Goal: Use online tool/utility: Utilize a website feature to perform a specific function

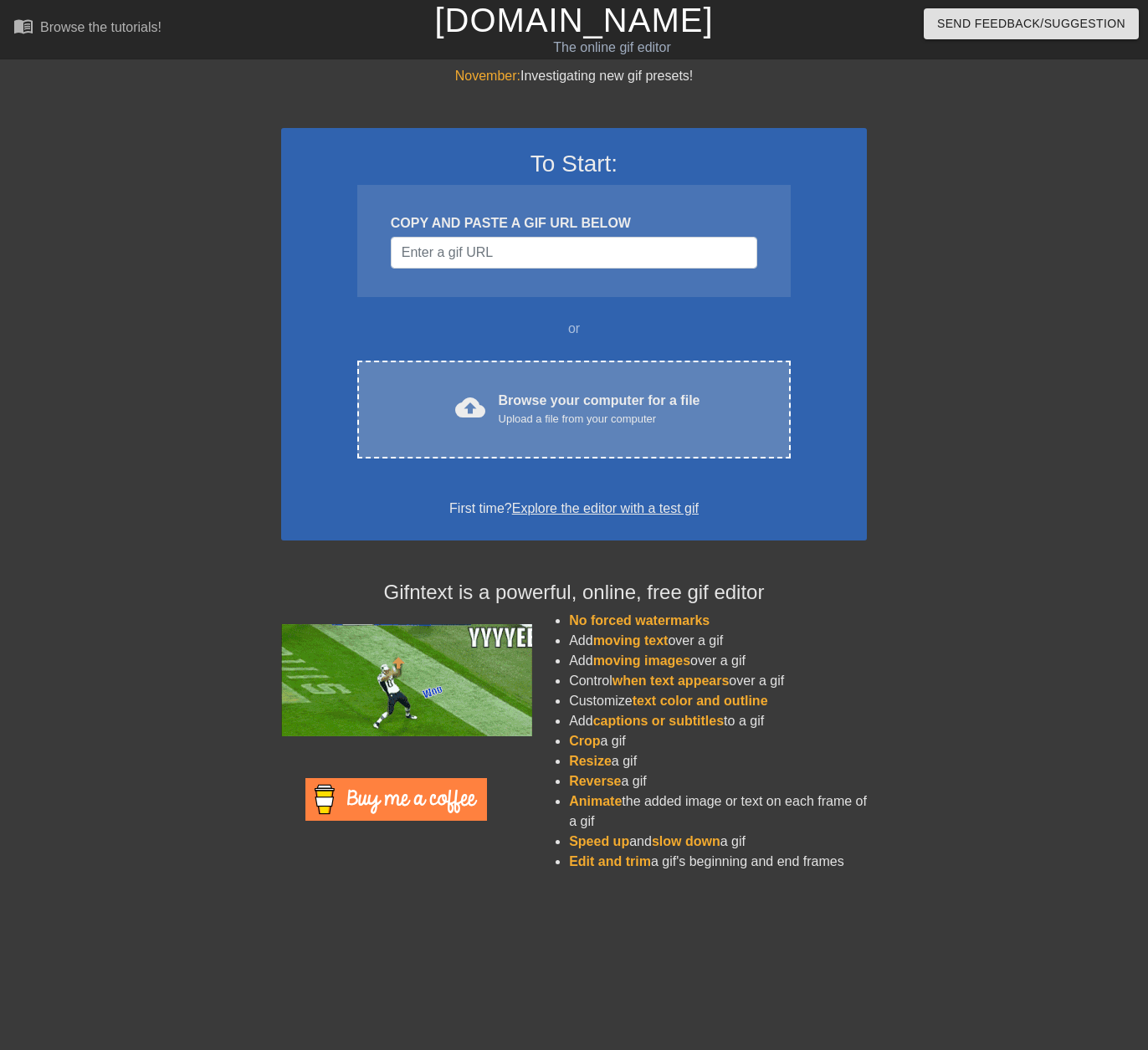
click at [555, 411] on div "Upload a file from your computer" at bounding box center [599, 419] width 202 height 17
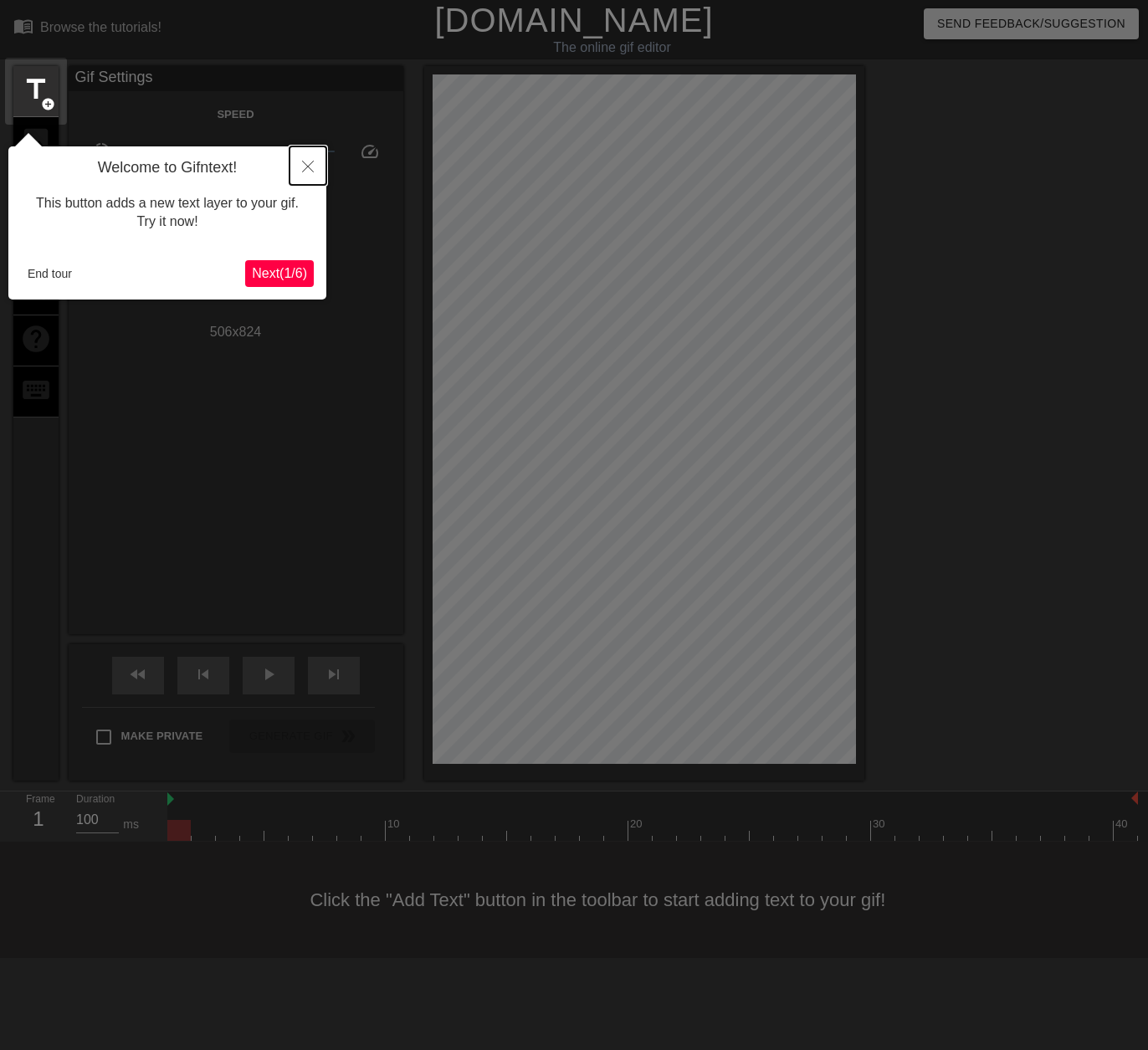
click at [311, 168] on icon "Close" at bounding box center [309, 166] width 12 height 12
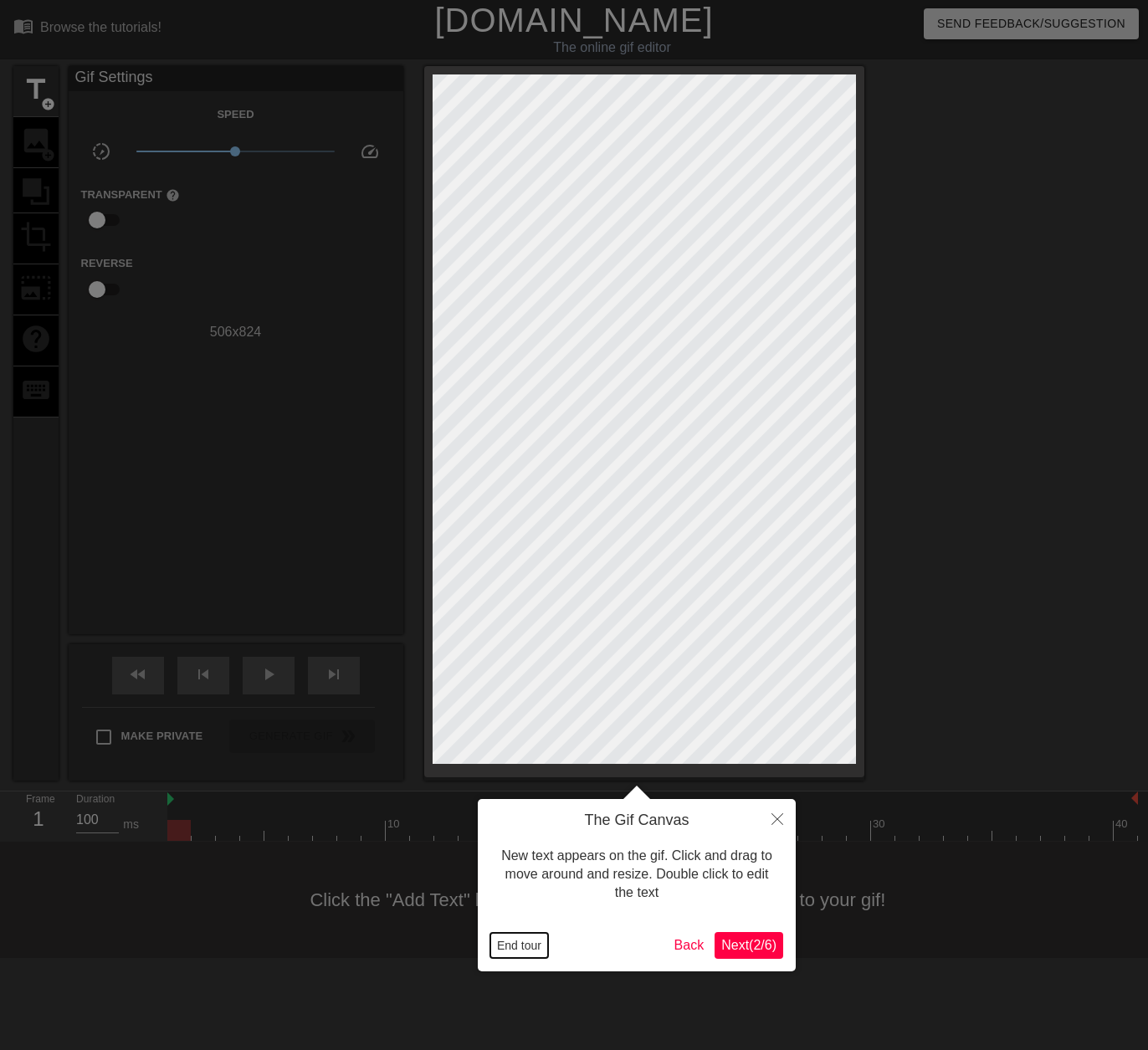
click at [522, 944] on button "End tour" at bounding box center [520, 945] width 58 height 25
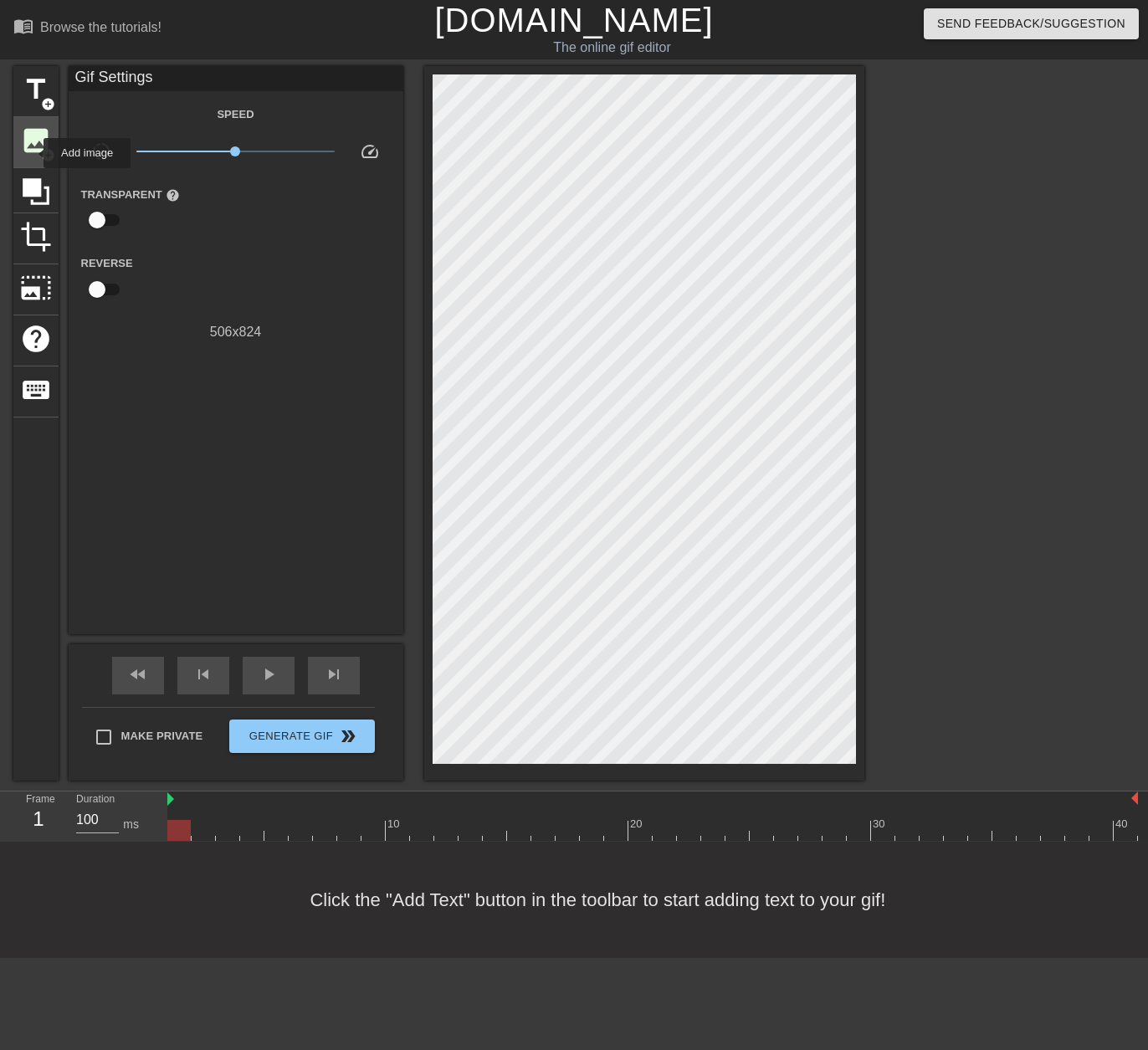
click at [33, 153] on span "image" at bounding box center [36, 140] width 32 height 32
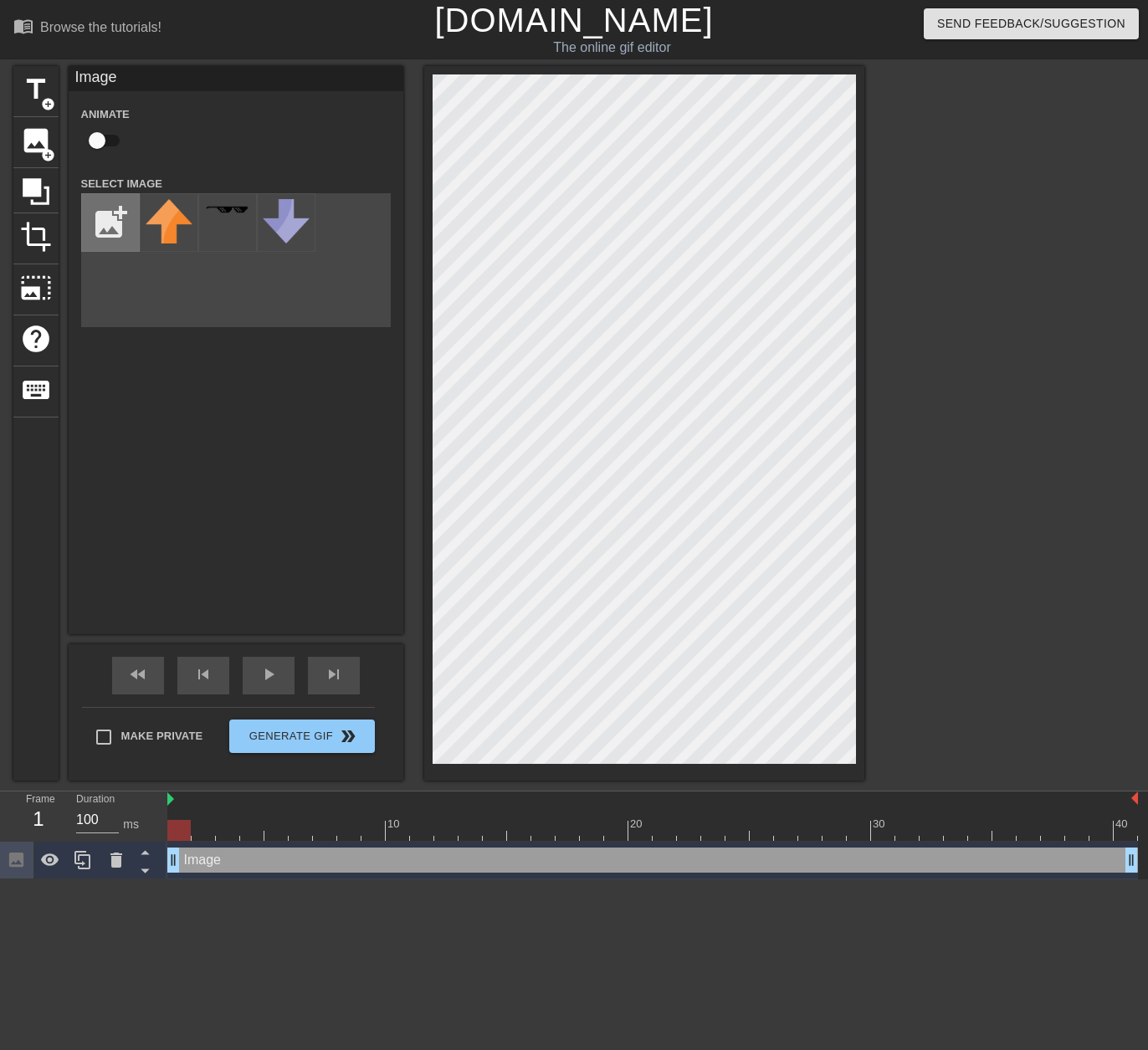
click at [99, 210] on input "file" at bounding box center [110, 222] width 57 height 57
type input "C:\fakepath\Fvv_IHUaMAATQPP-Photoroom.png"
click at [168, 227] on img at bounding box center [168, 236] width 47 height 74
click at [999, 17] on div "menu_book Browse the tutorials! Gifntext.com The online gif editor Send Feedbac…" at bounding box center [574, 440] width 1148 height 880
click at [892, 69] on div "title add_circle image add_circle crop photo_size_select_large help keyboard Im…" at bounding box center [574, 423] width 1148 height 715
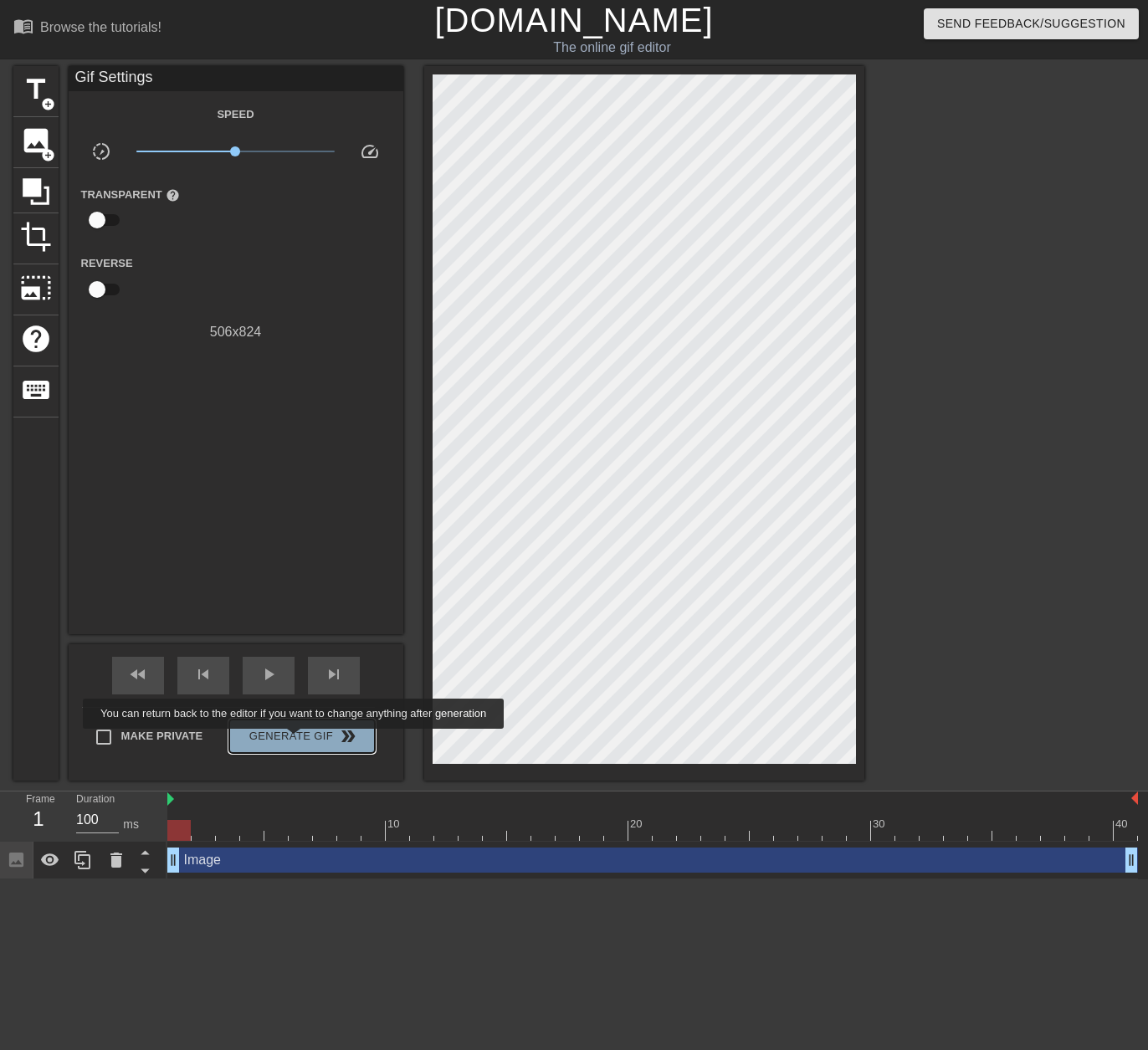
click at [296, 740] on span "Generate Gif double_arrow" at bounding box center [302, 736] width 131 height 20
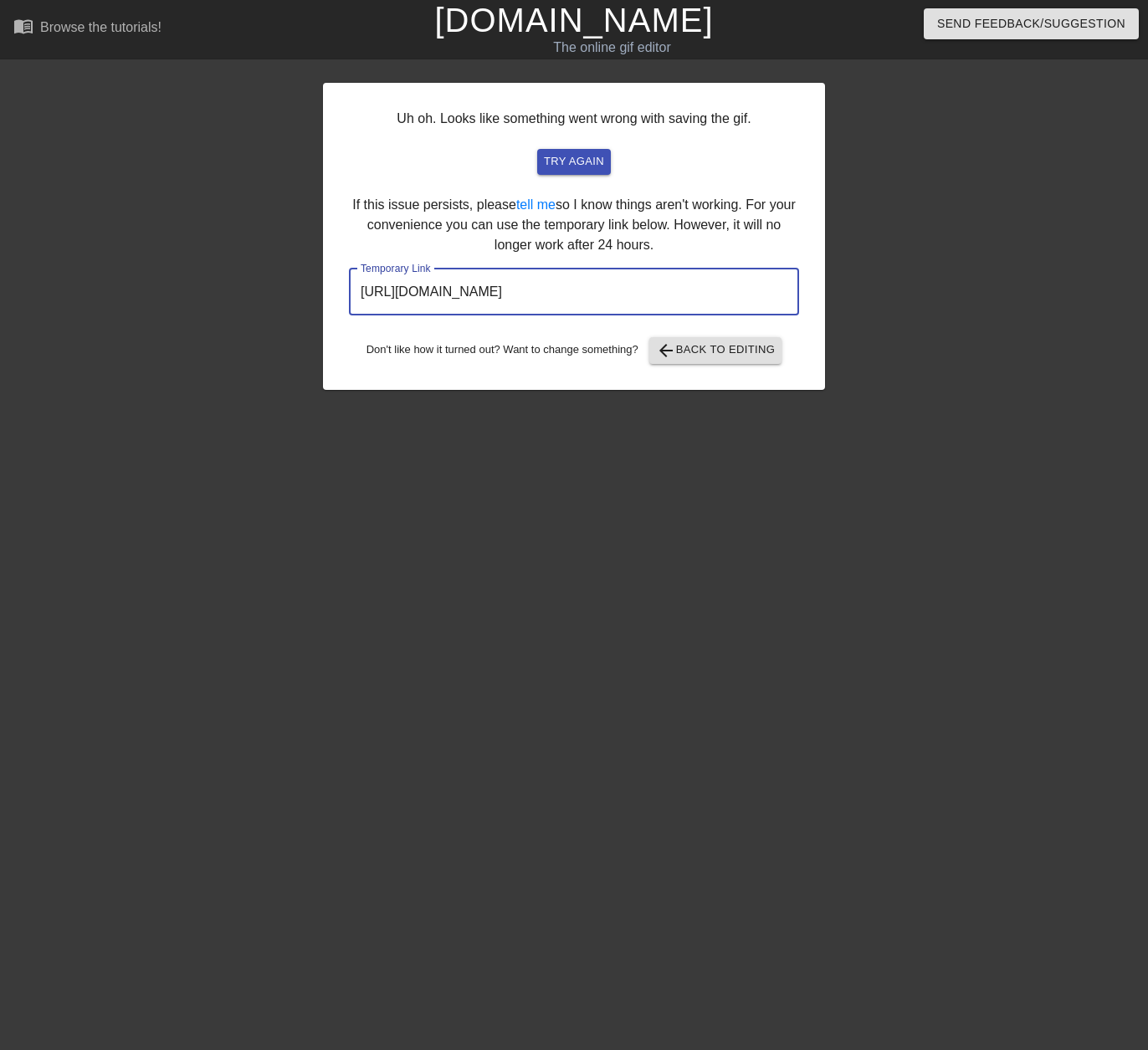
drag, startPoint x: 549, startPoint y: 314, endPoint x: 21, endPoint y: 336, distance: 528.5
click at [349, 315] on input "https://www.gifntext.com/temp_generations/sUCaYOhI.gif" at bounding box center [574, 292] width 450 height 47
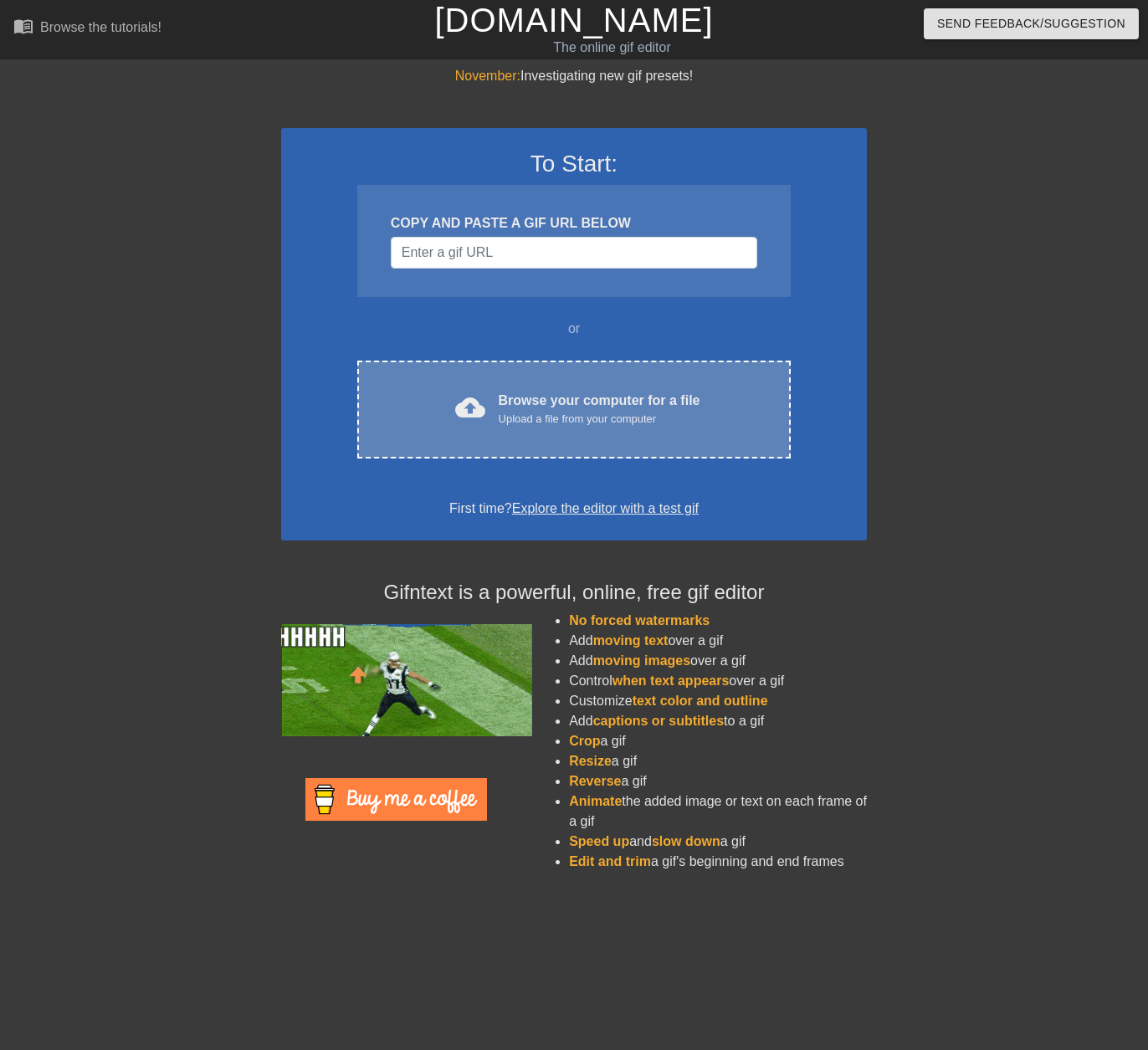
click at [485, 437] on div "cloud_upload Browse your computer for a file Upload a file from your computer C…" at bounding box center [574, 409] width 433 height 98
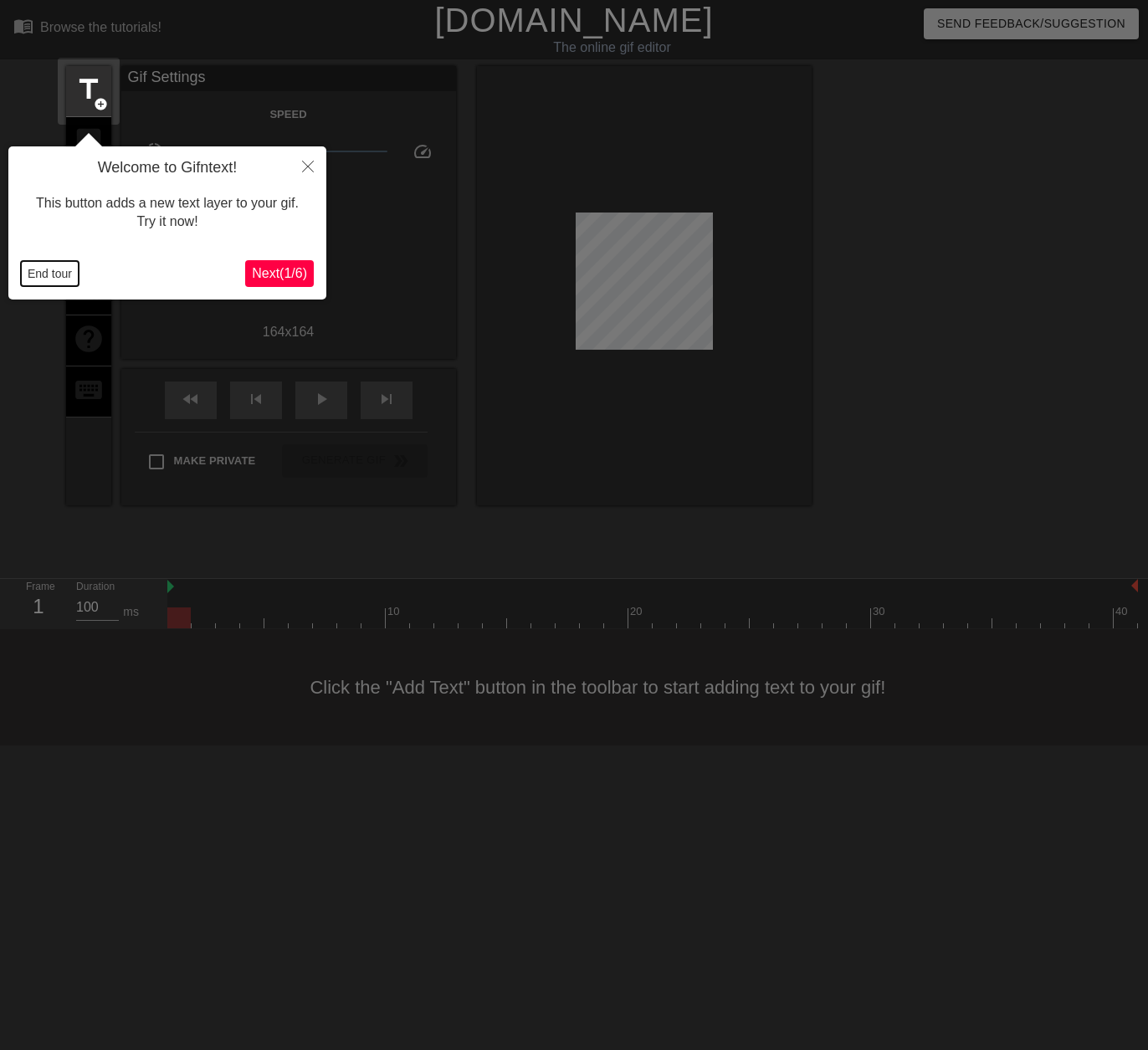
click at [61, 274] on button "End tour" at bounding box center [50, 273] width 58 height 25
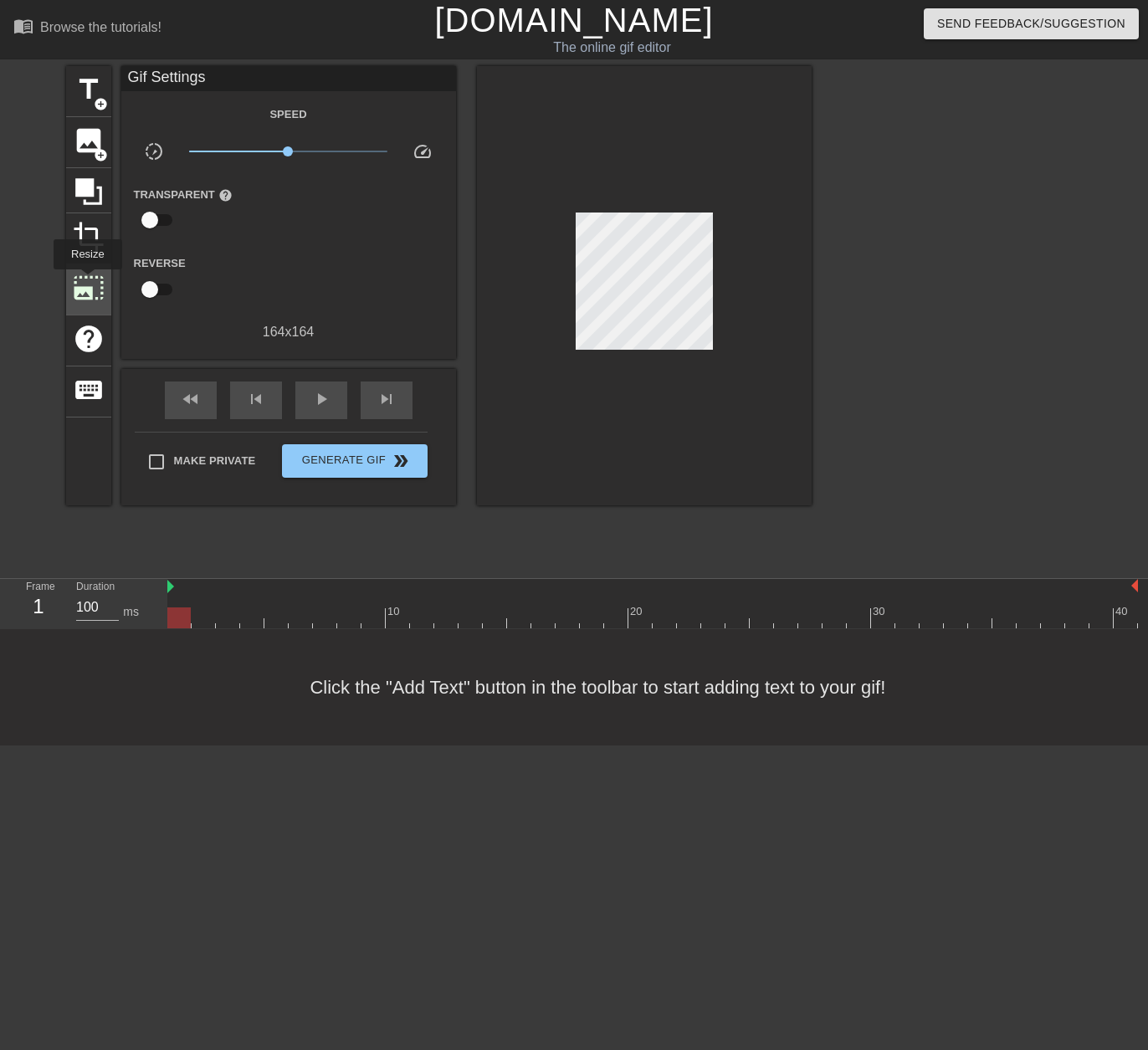
click at [87, 281] on span "photo_size_select_large" at bounding box center [89, 288] width 32 height 32
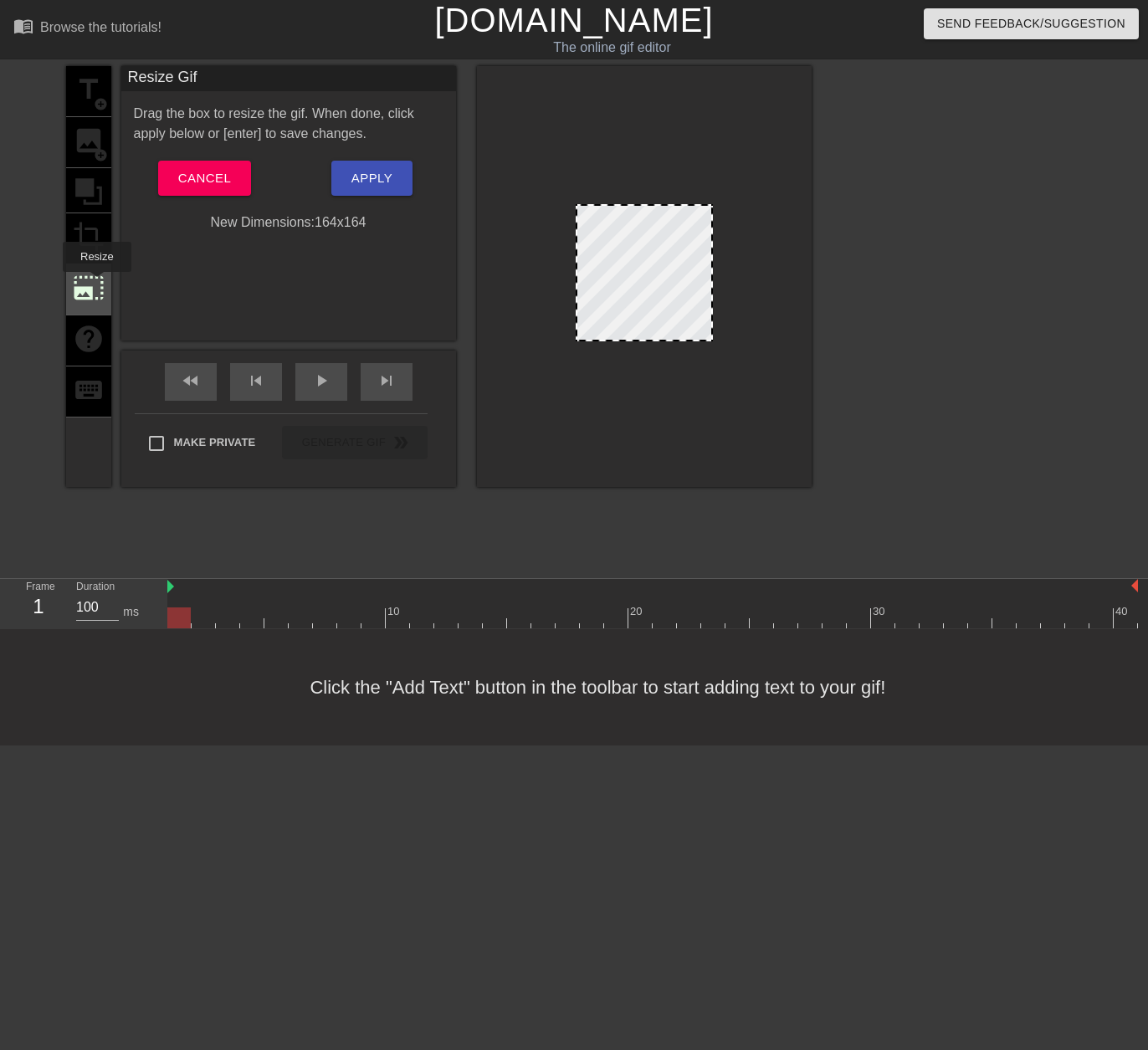
click at [96, 284] on span "photo_size_select_large" at bounding box center [89, 288] width 32 height 32
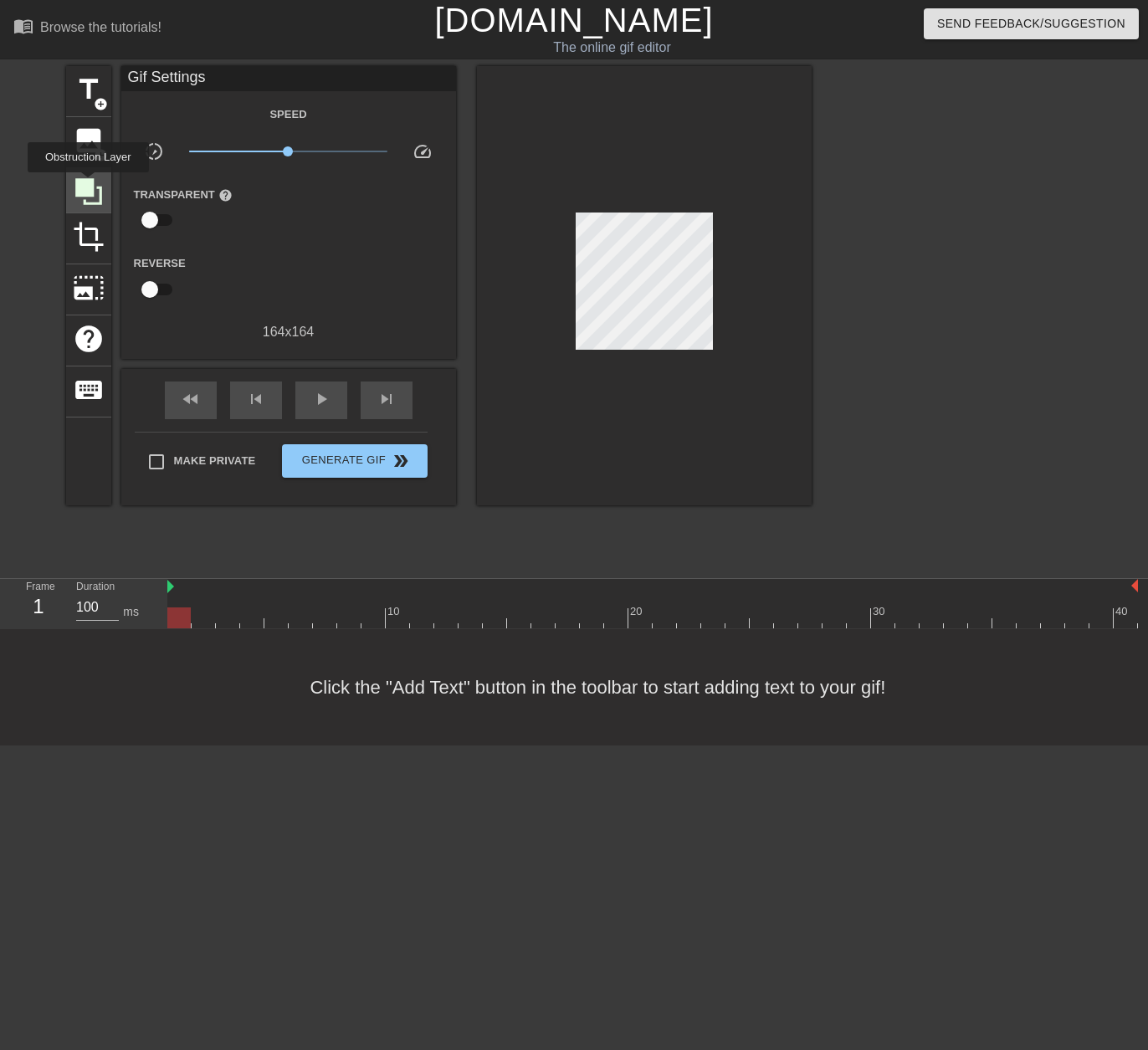
click at [88, 184] on icon at bounding box center [89, 191] width 27 height 27
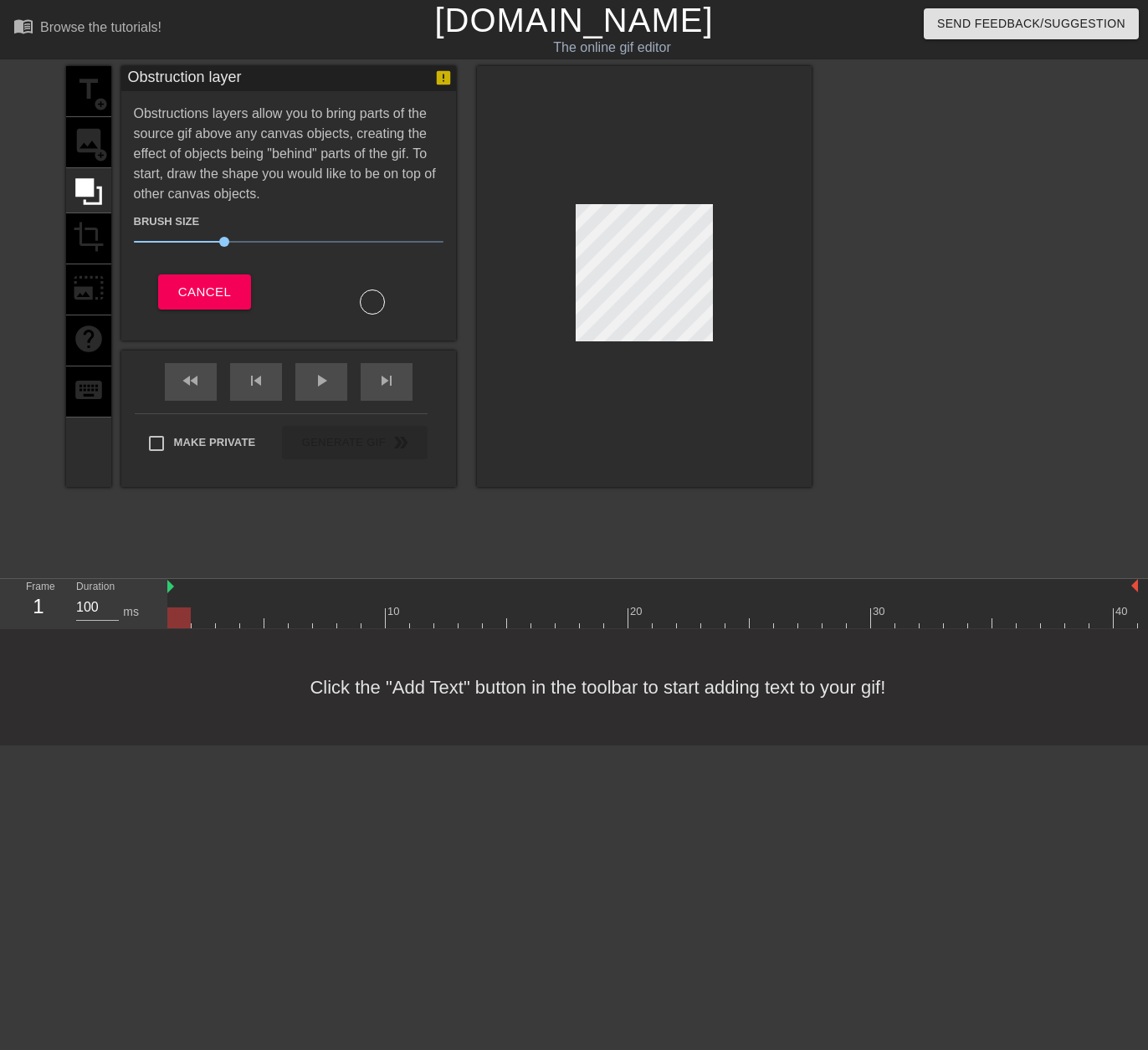
click at [86, 145] on div "title add_circle image add_circle crop photo_size_select_large help keyboard" at bounding box center [88, 276] width 45 height 421
click at [92, 176] on icon at bounding box center [89, 192] width 32 height 32
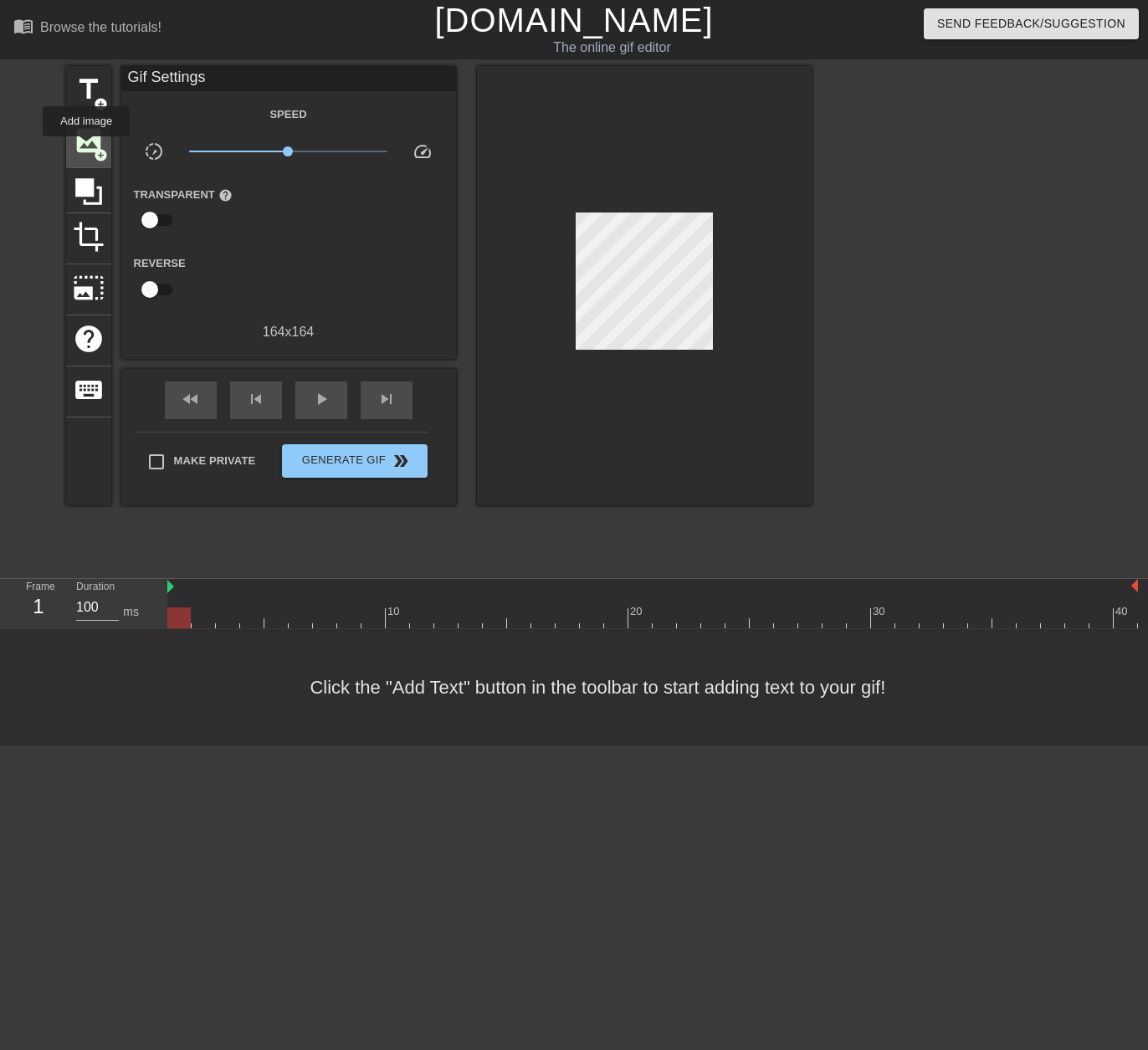
click at [87, 147] on span "image" at bounding box center [89, 140] width 32 height 32
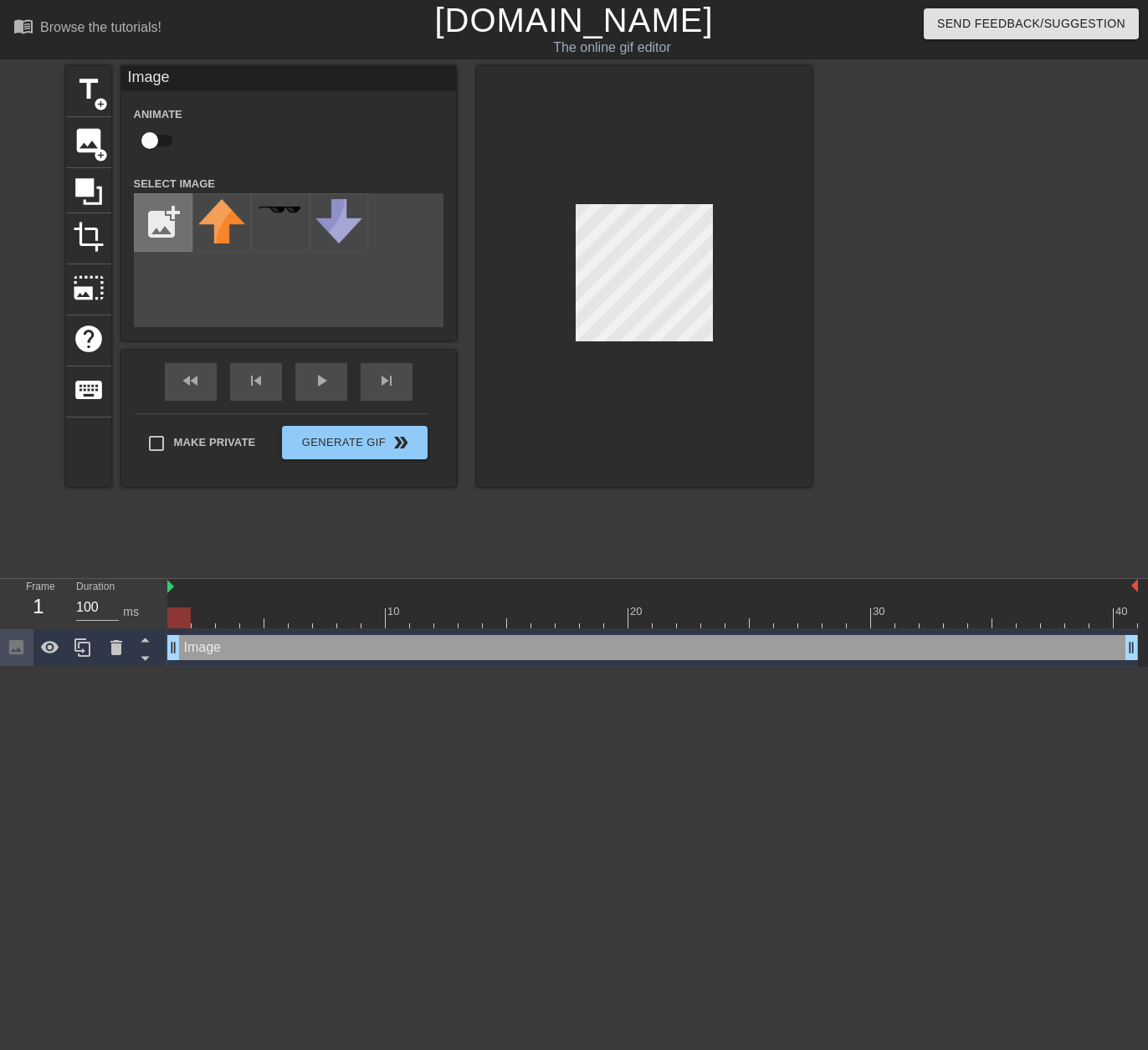
click at [158, 221] on input "file" at bounding box center [162, 222] width 57 height 57
type input "C:\fakepath\wagawg.PNG"
click at [227, 232] on img at bounding box center [221, 216] width 47 height 34
click at [332, 499] on div "title add_circle image add_circle crop photo_size_select_large help keyboard Im…" at bounding box center [438, 316] width 746 height 502
click at [933, 314] on div at bounding box center [958, 316] width 251 height 502
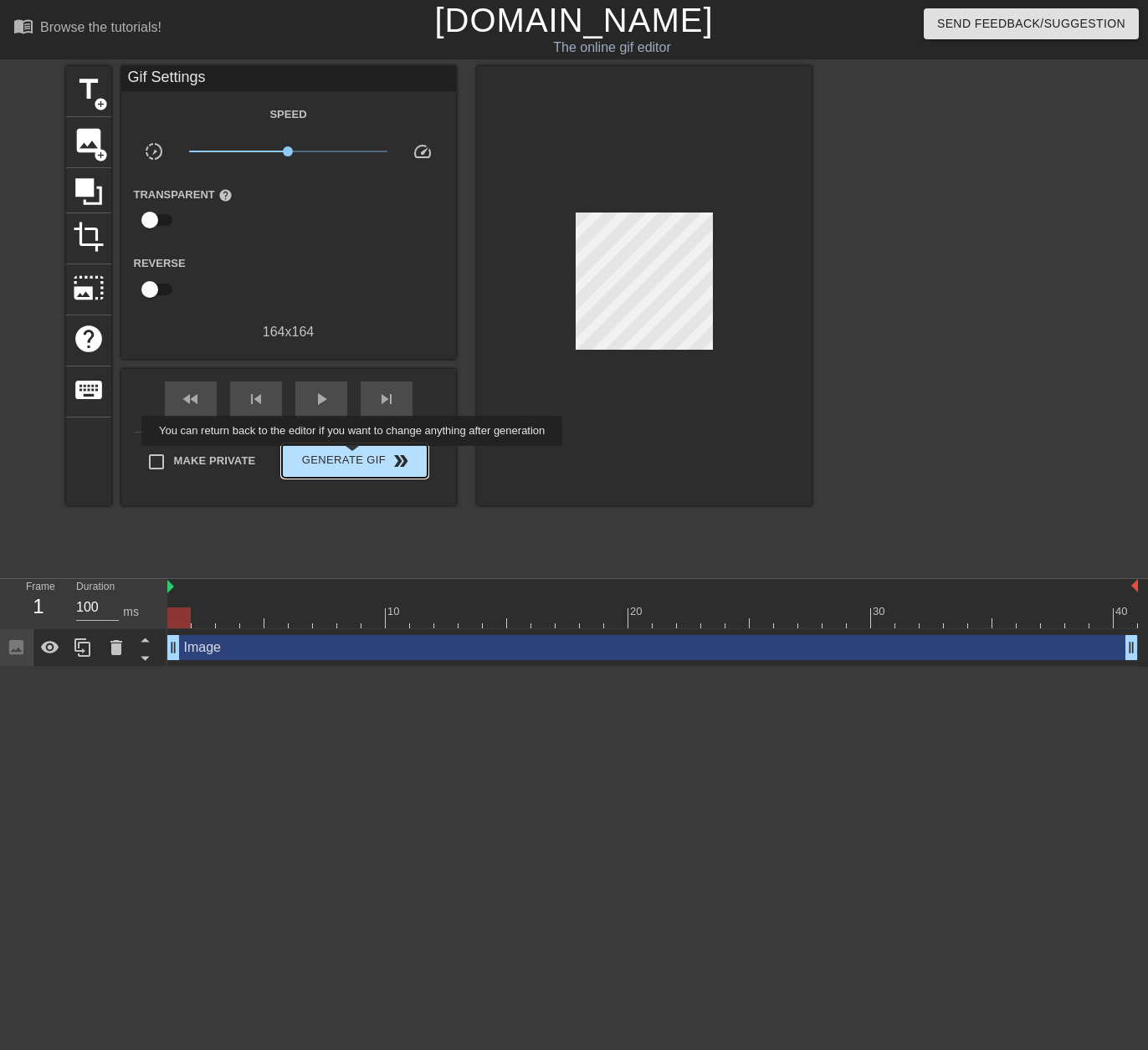
click at [354, 458] on span "Generate Gif double_arrow" at bounding box center [354, 461] width 131 height 20
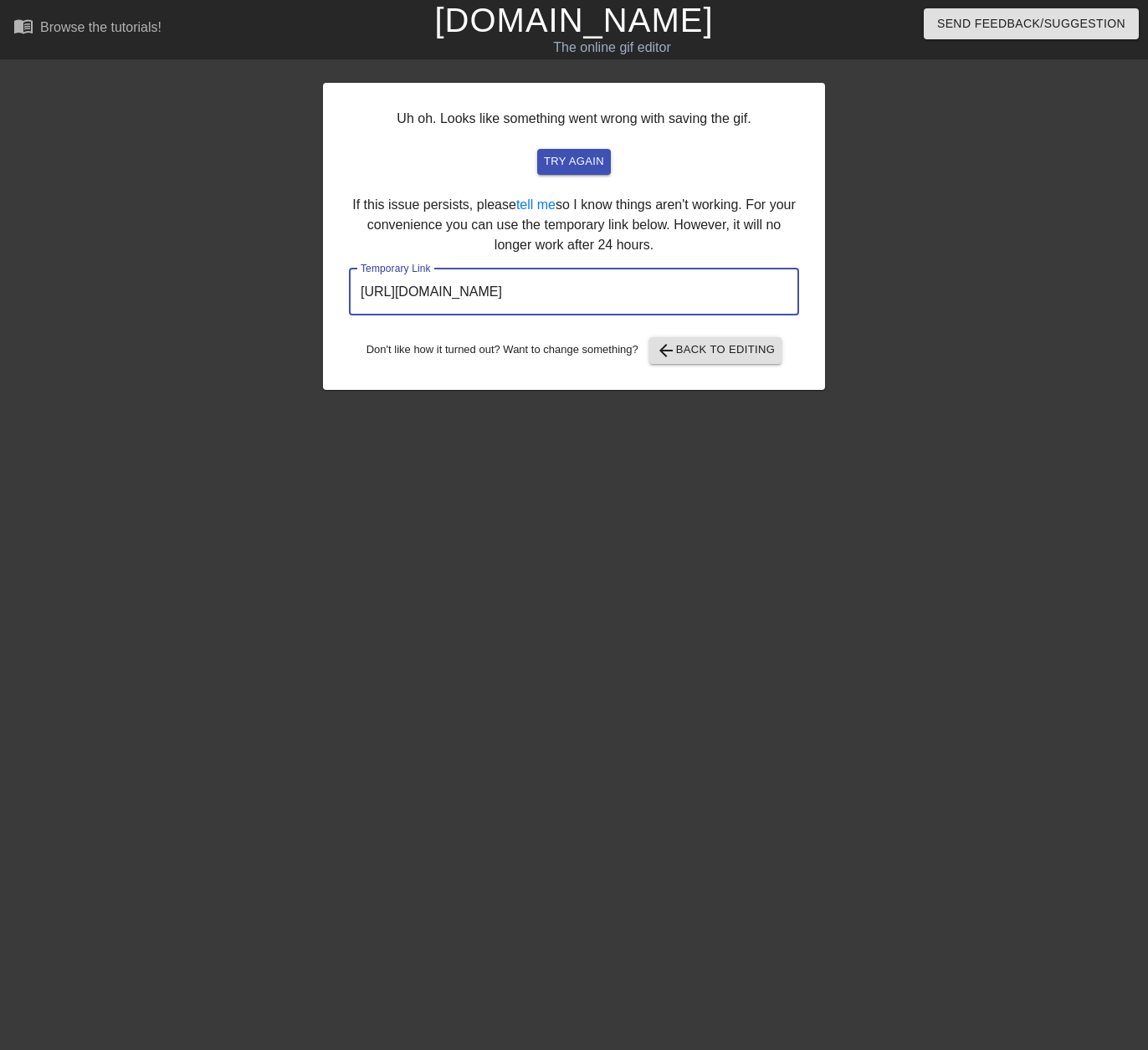
drag, startPoint x: 624, startPoint y: 295, endPoint x: 43, endPoint y: 263, distance: 581.9
click at [349, 269] on input "[URL][DOMAIN_NAME]" at bounding box center [574, 292] width 450 height 47
